Goal: Navigation & Orientation: Find specific page/section

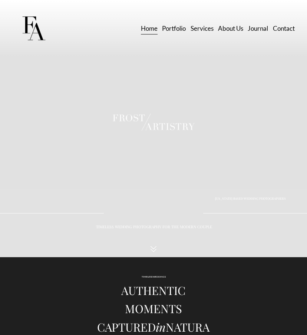
click at [198, 31] on link "Services" at bounding box center [201, 28] width 23 height 13
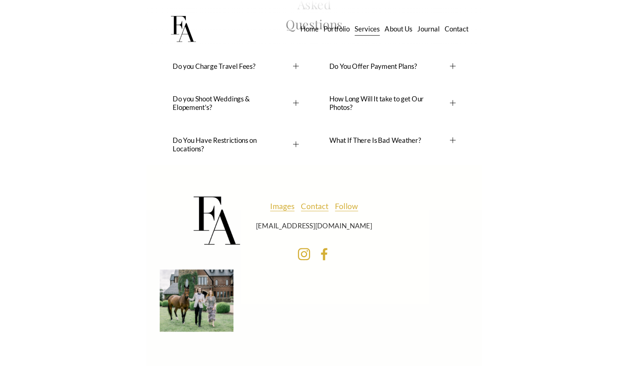
scroll to position [4115, 0]
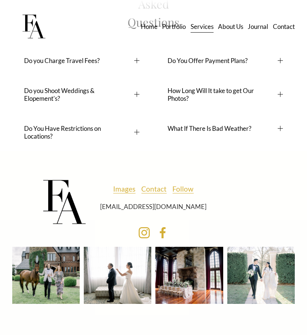
click at [143, 231] on use "Instagram" at bounding box center [144, 233] width 24 height 24
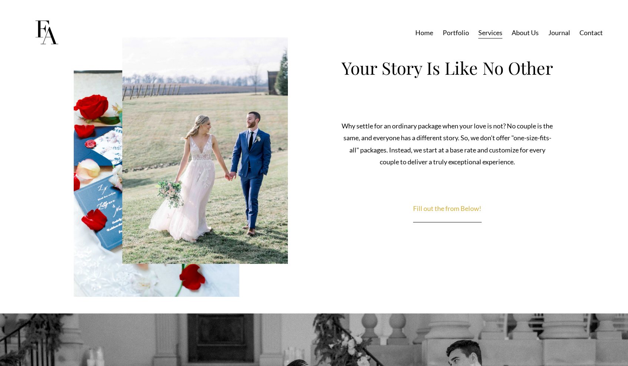
scroll to position [3641, 0]
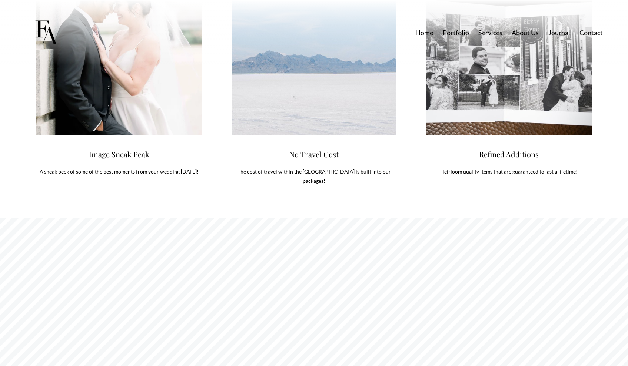
click at [306, 36] on link "Home" at bounding box center [424, 32] width 18 height 13
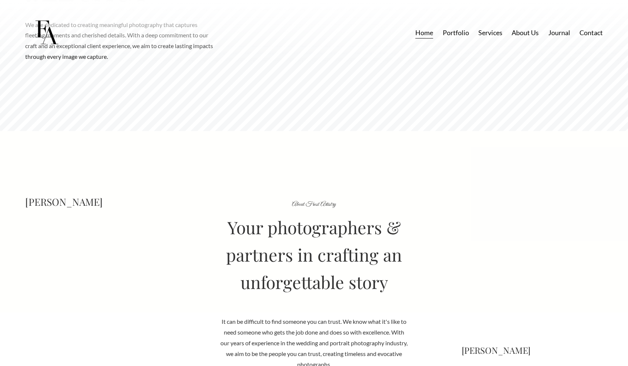
scroll to position [1162, 0]
